Goal: Task Accomplishment & Management: Use online tool/utility

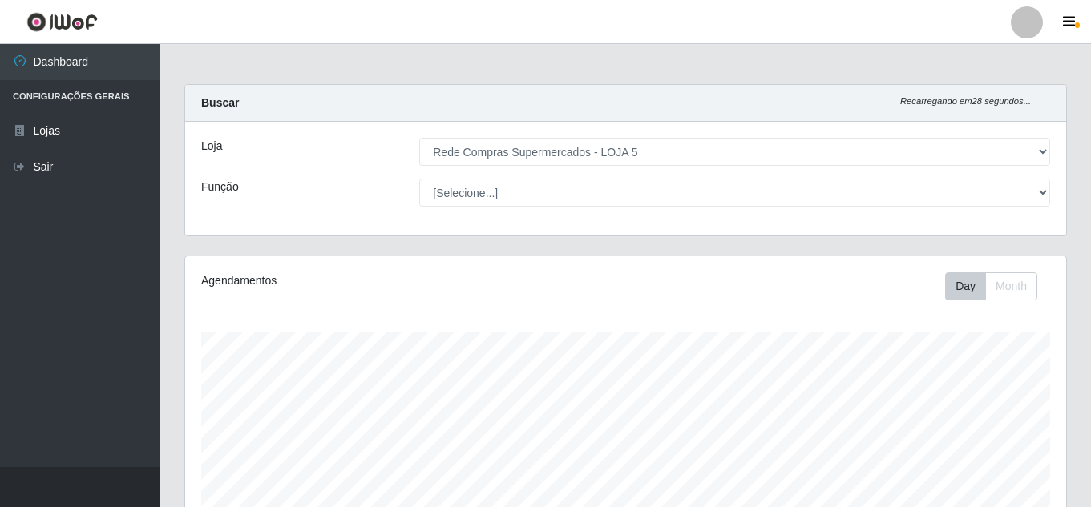
select select "397"
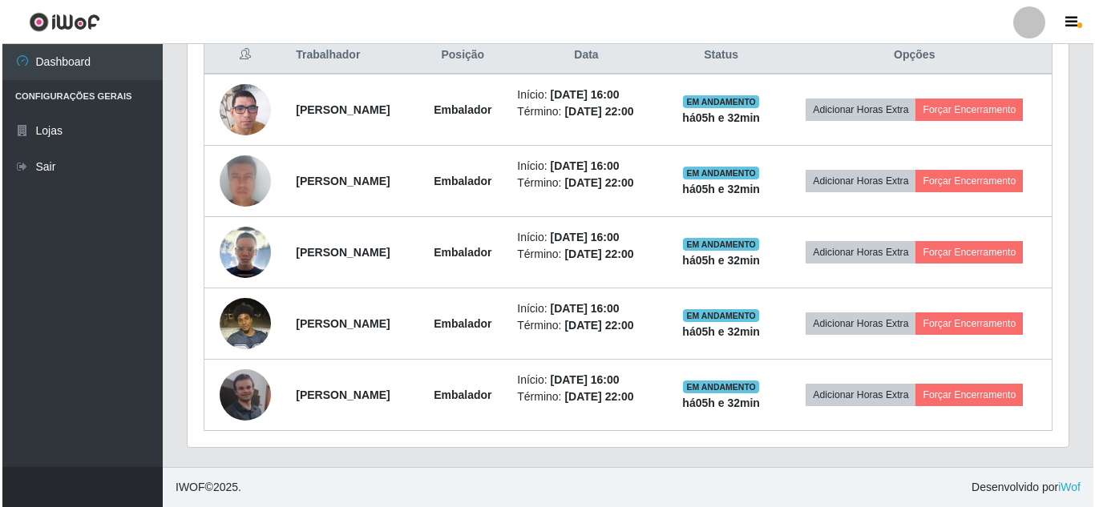
scroll to position [608, 0]
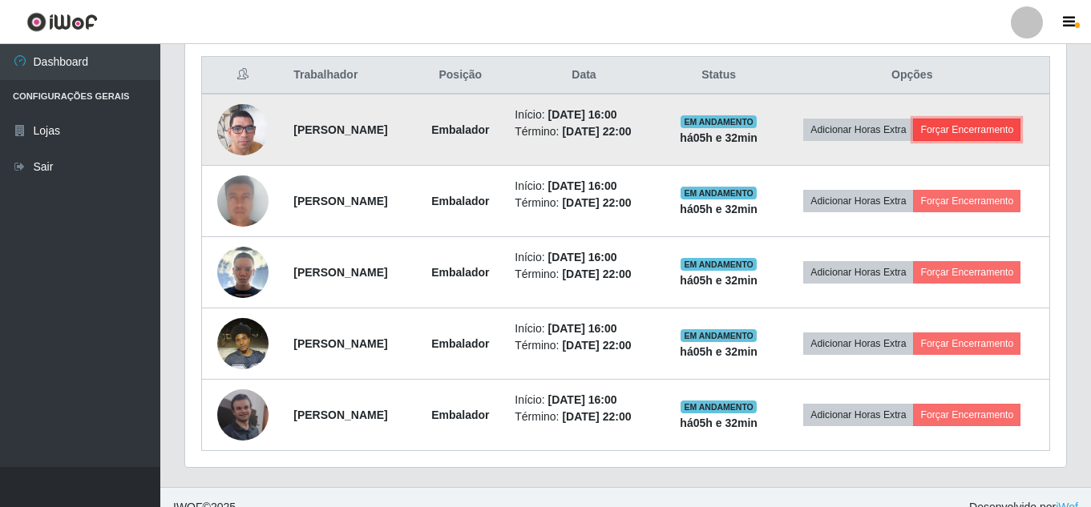
click at [947, 141] on button "Forçar Encerramento" at bounding box center [966, 130] width 107 height 22
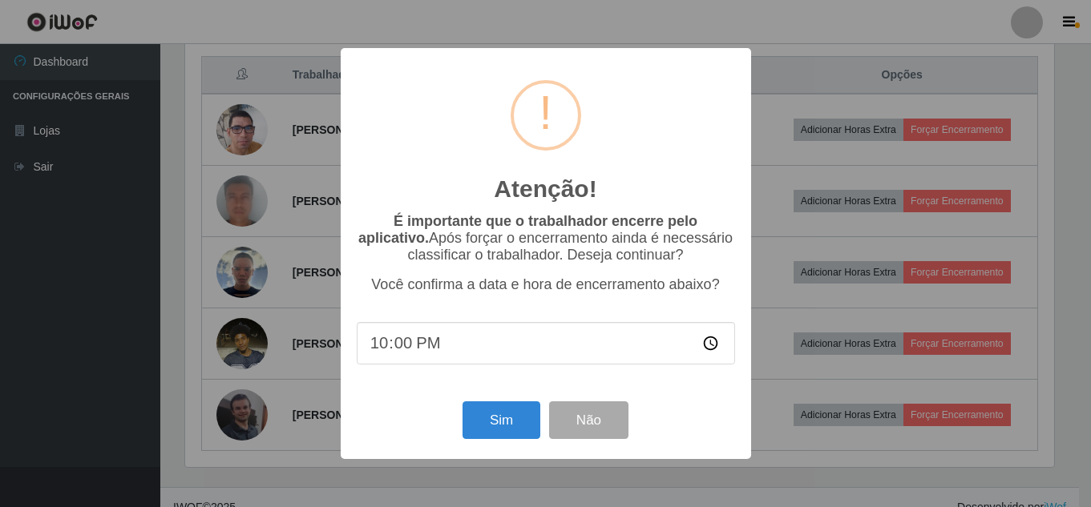
scroll to position [333, 873]
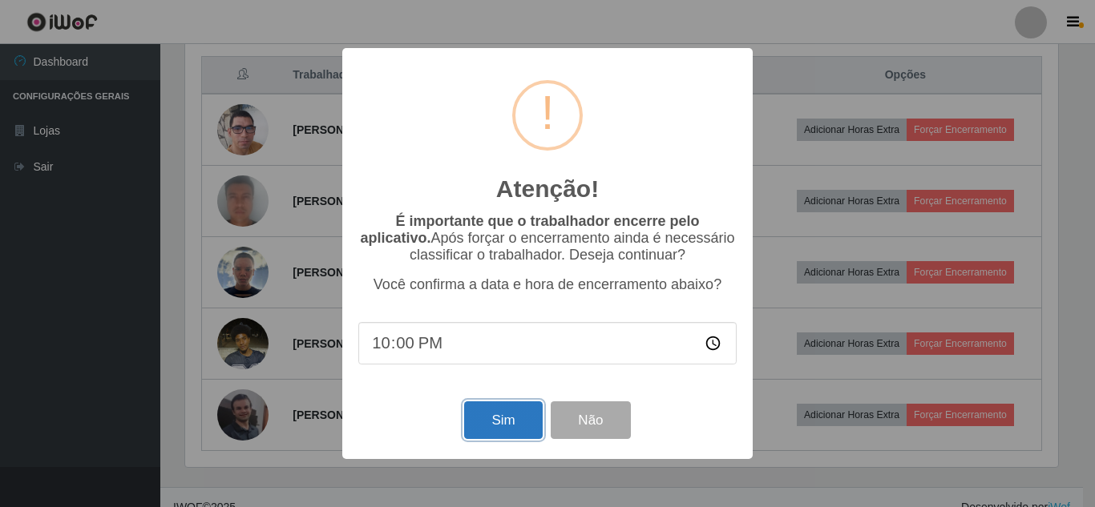
click at [508, 423] on button "Sim" at bounding box center [503, 420] width 78 height 38
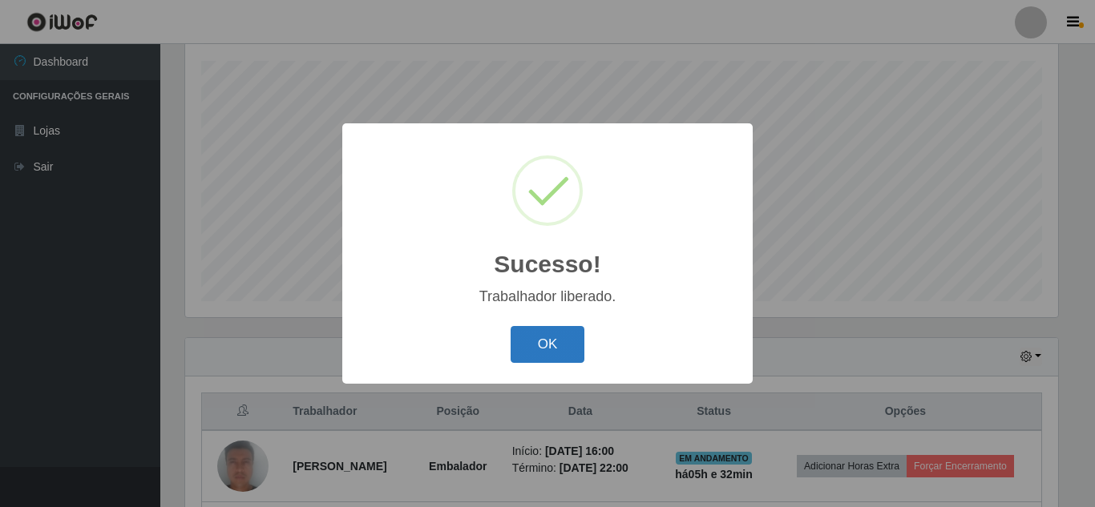
click at [546, 339] on button "OK" at bounding box center [547, 345] width 75 height 38
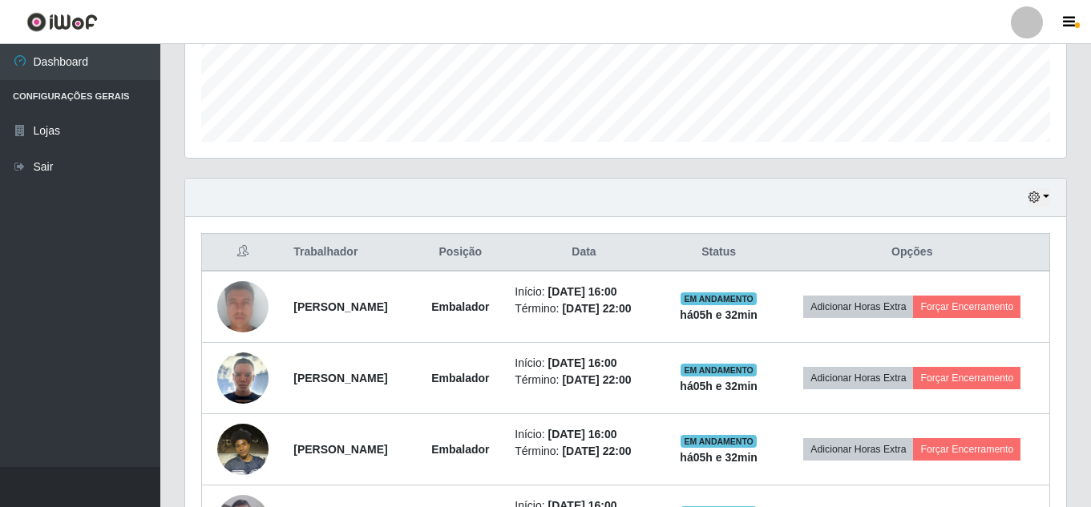
scroll to position [432, 0]
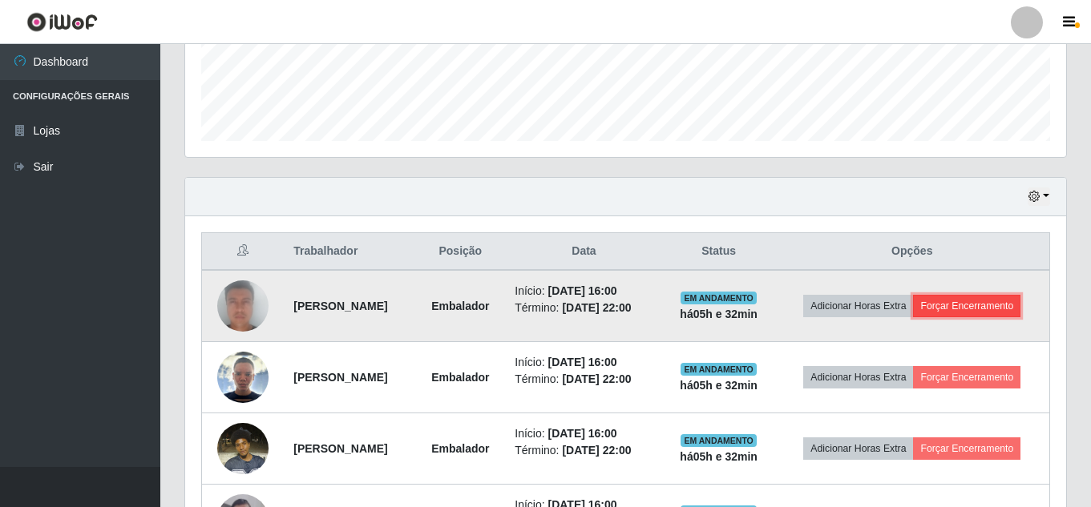
click at [959, 317] on button "Forçar Encerramento" at bounding box center [966, 306] width 107 height 22
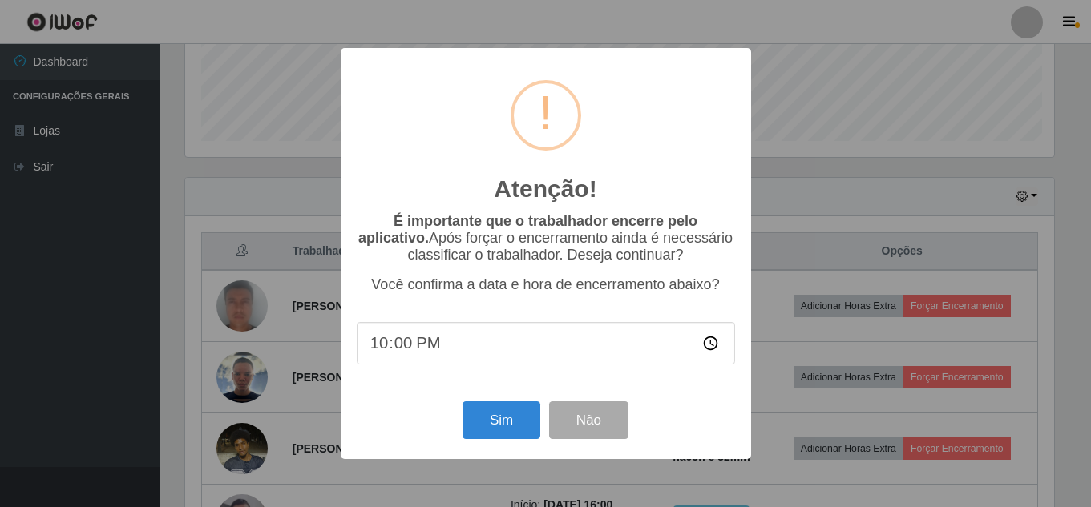
scroll to position [333, 873]
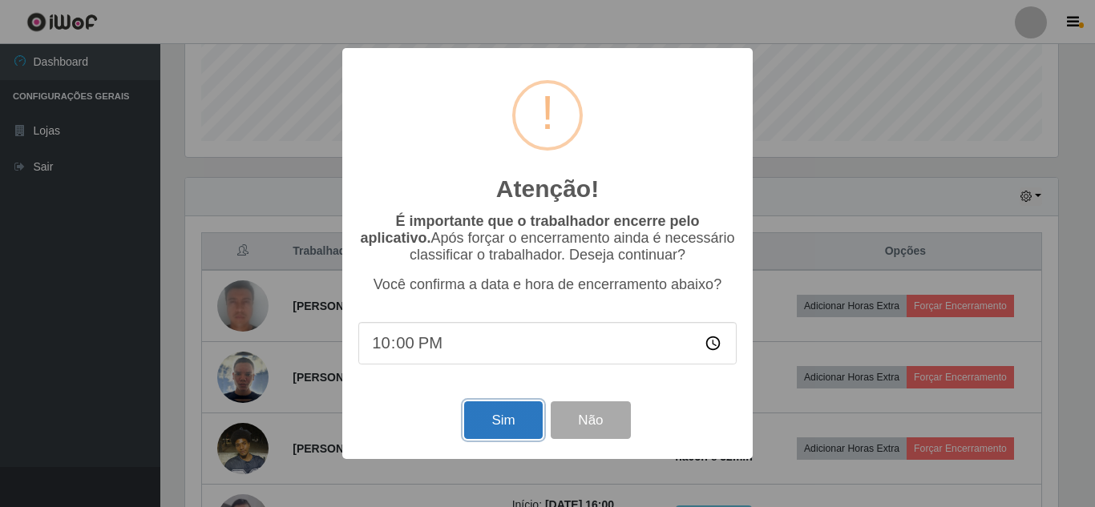
click at [508, 412] on button "Sim" at bounding box center [503, 420] width 78 height 38
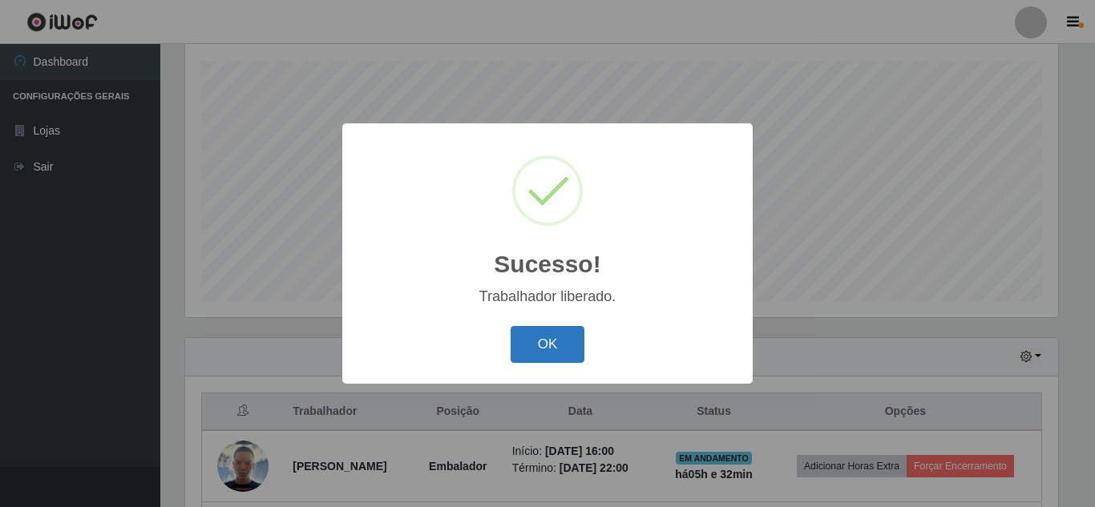
click at [574, 347] on button "OK" at bounding box center [547, 345] width 75 height 38
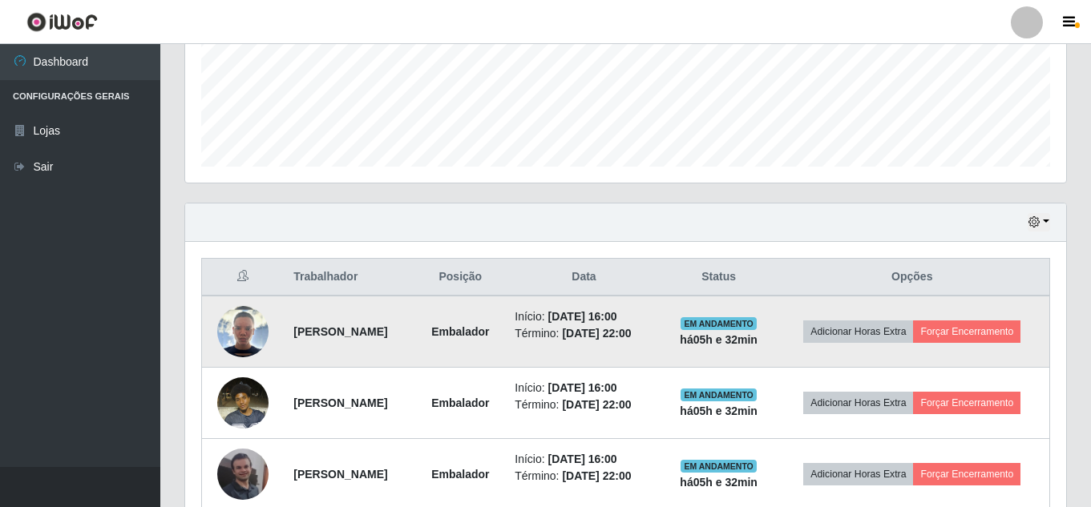
scroll to position [432, 0]
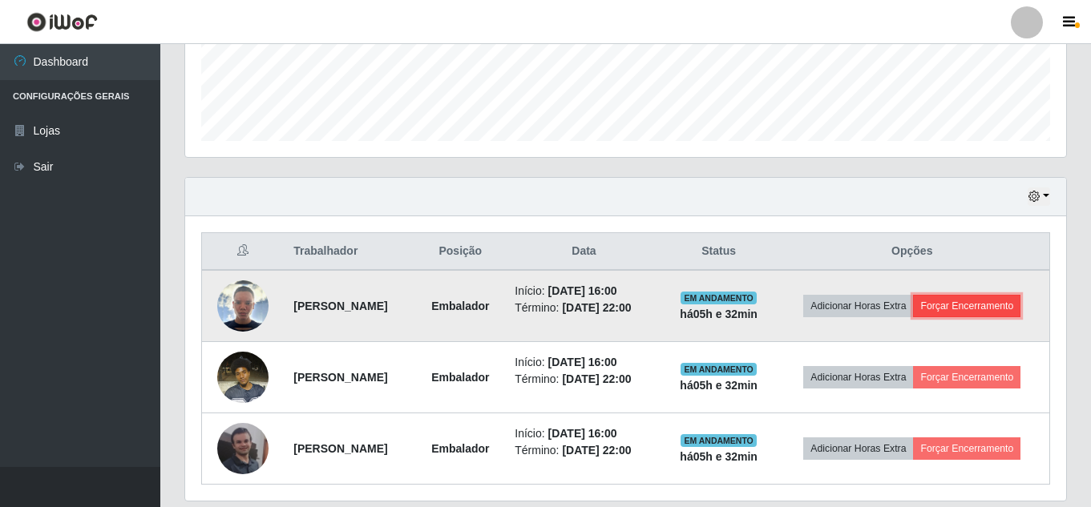
click at [952, 317] on button "Forçar Encerramento" at bounding box center [966, 306] width 107 height 22
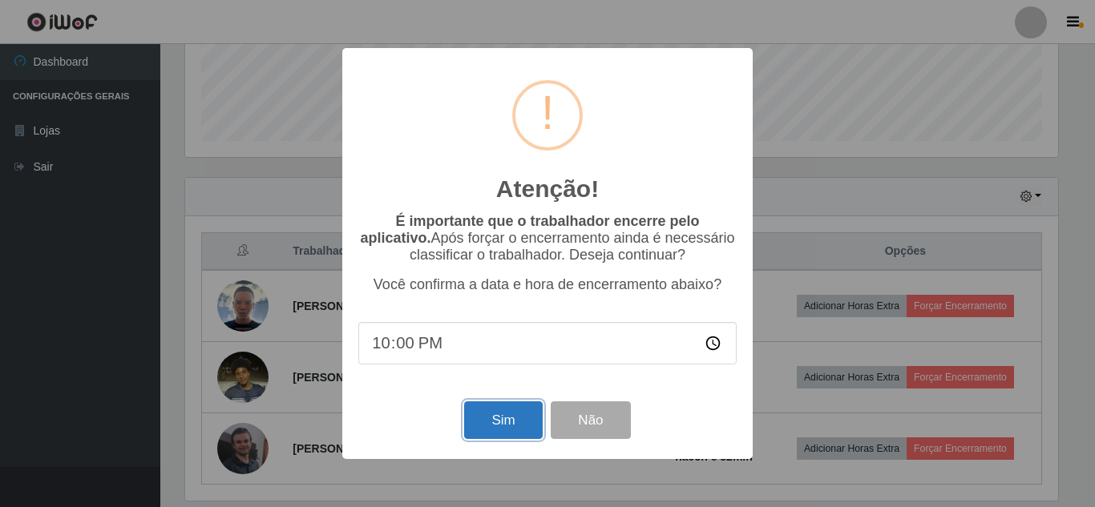
click at [515, 425] on button "Sim" at bounding box center [503, 420] width 78 height 38
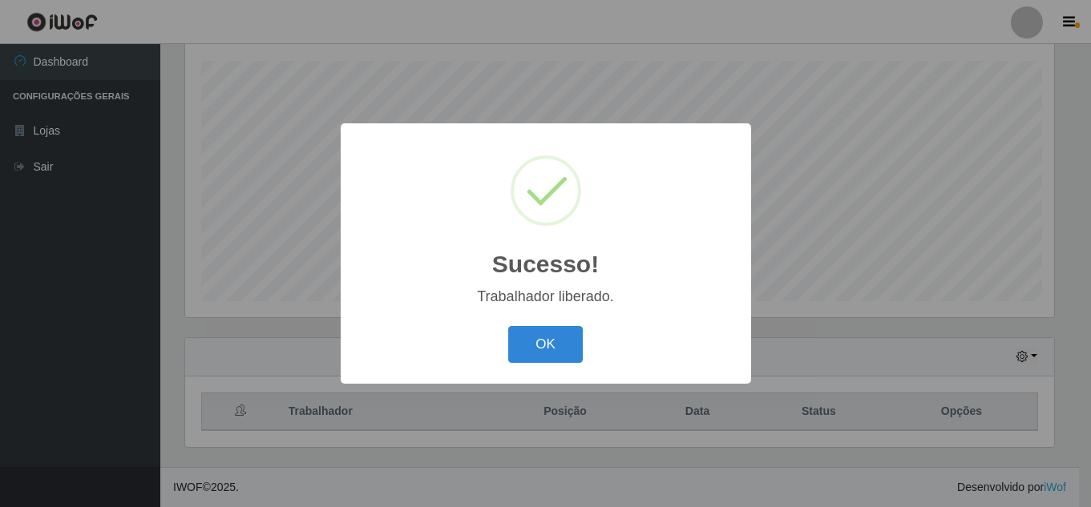
scroll to position [0, 0]
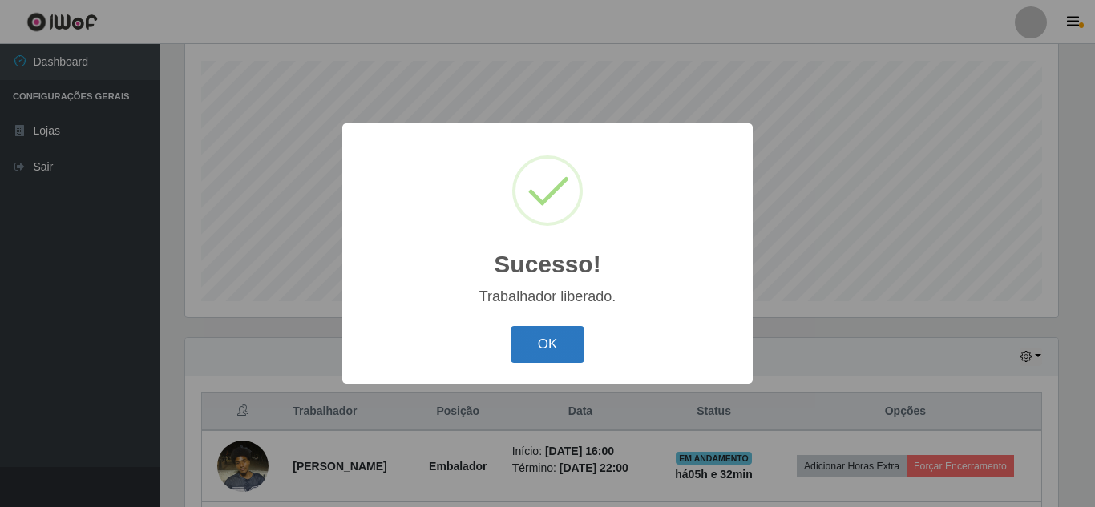
click at [554, 347] on button "OK" at bounding box center [547, 345] width 75 height 38
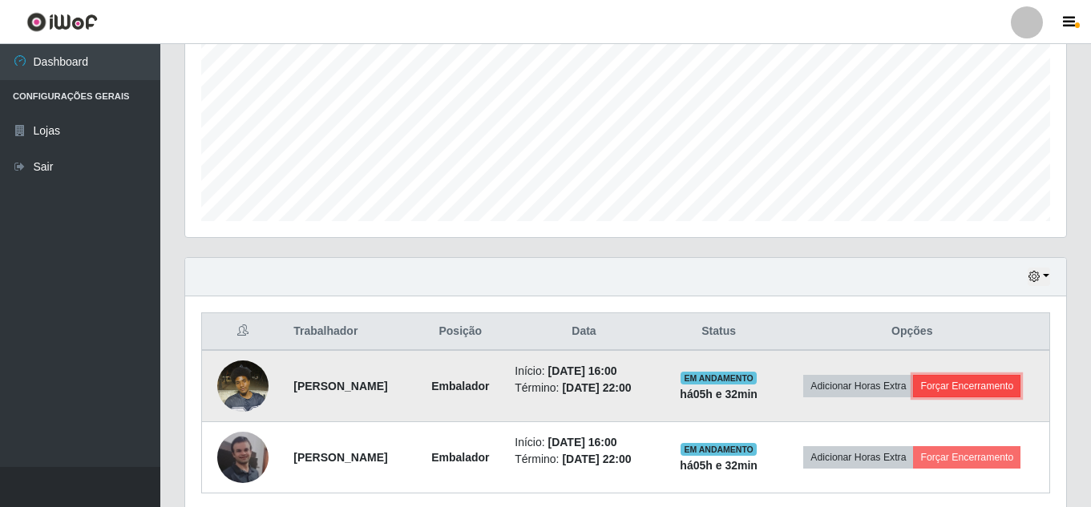
click at [950, 397] on button "Forçar Encerramento" at bounding box center [966, 386] width 107 height 22
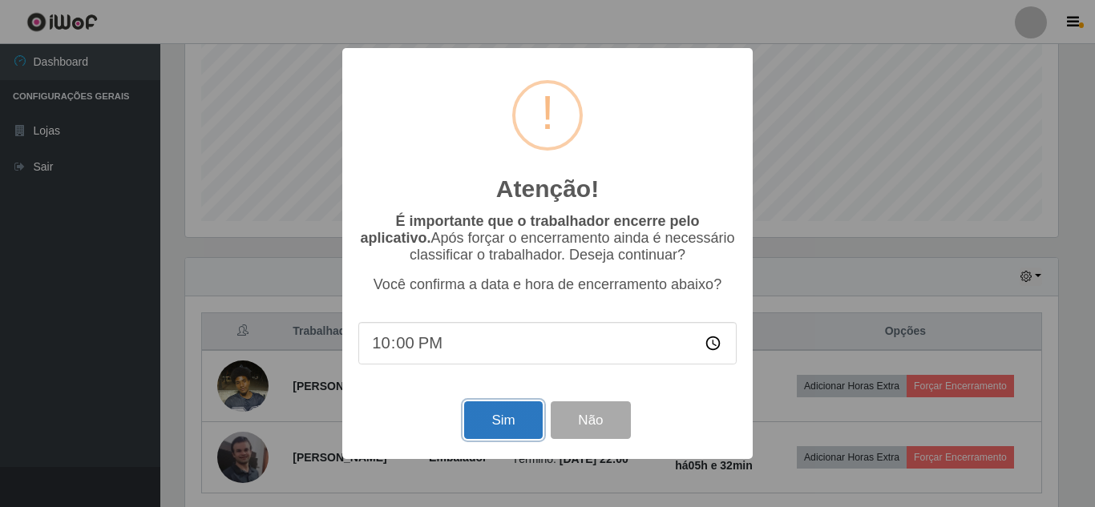
click at [498, 425] on button "Sim" at bounding box center [503, 420] width 78 height 38
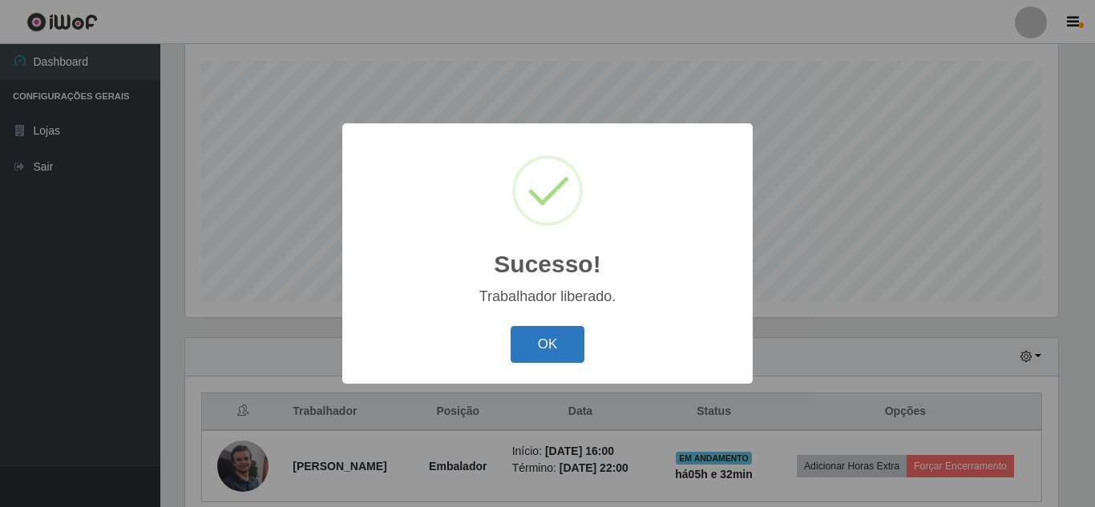
click at [546, 339] on button "OK" at bounding box center [547, 345] width 75 height 38
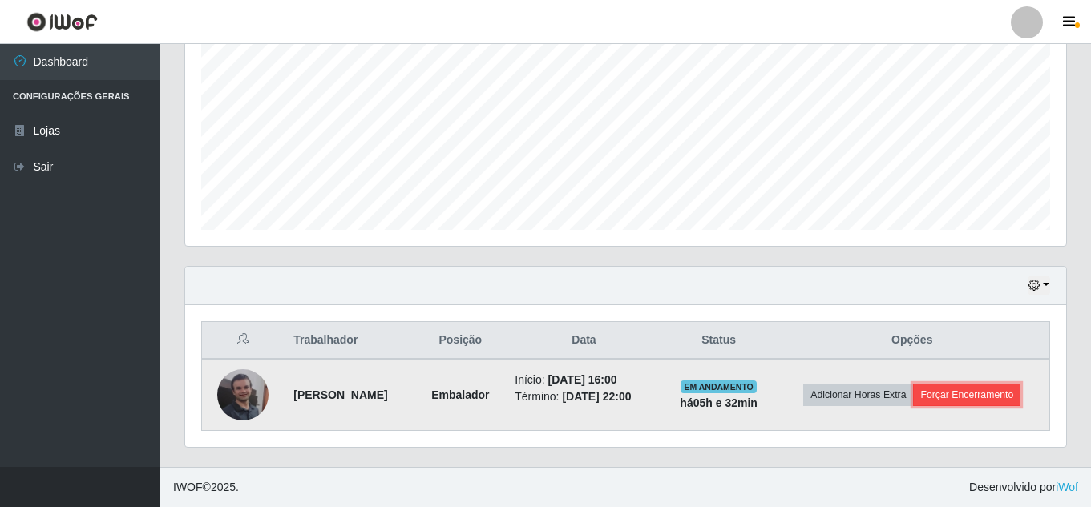
click at [913, 400] on button "Forçar Encerramento" at bounding box center [966, 395] width 107 height 22
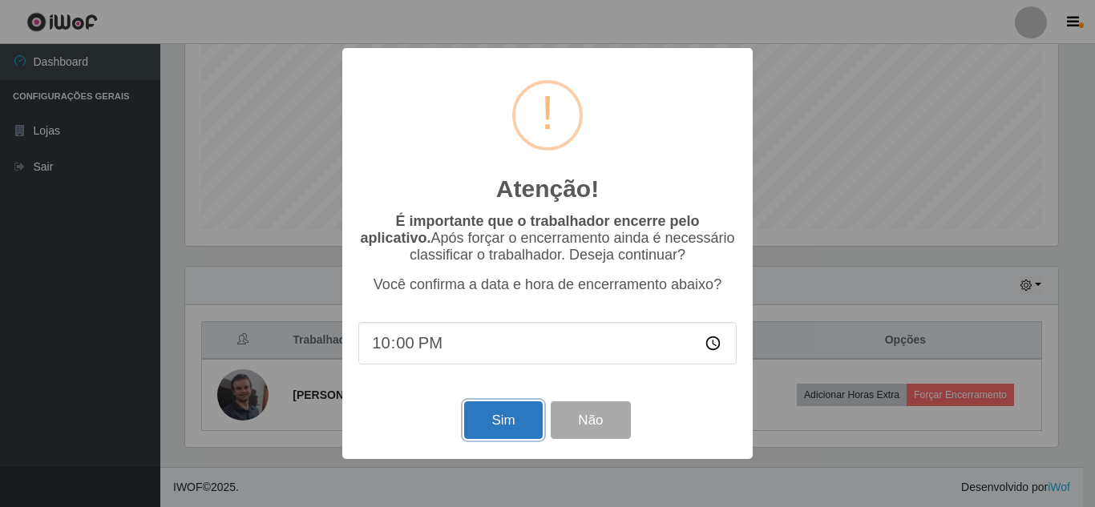
click at [483, 421] on button "Sim" at bounding box center [503, 420] width 78 height 38
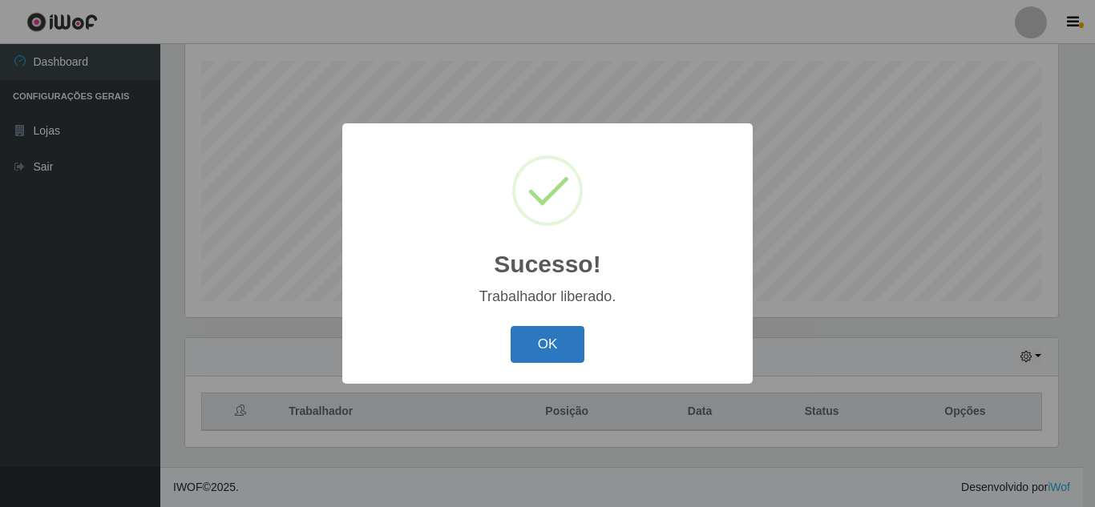
click at [536, 342] on button "OK" at bounding box center [547, 345] width 75 height 38
